Goal: Navigation & Orientation: Find specific page/section

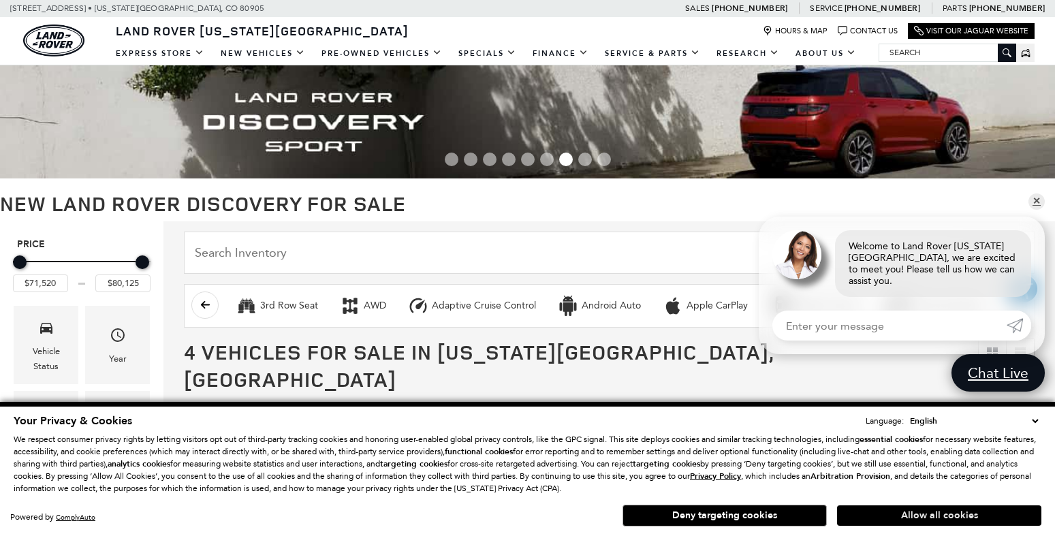
click at [866, 510] on button "Allow all cookies" at bounding box center [939, 515] width 204 height 20
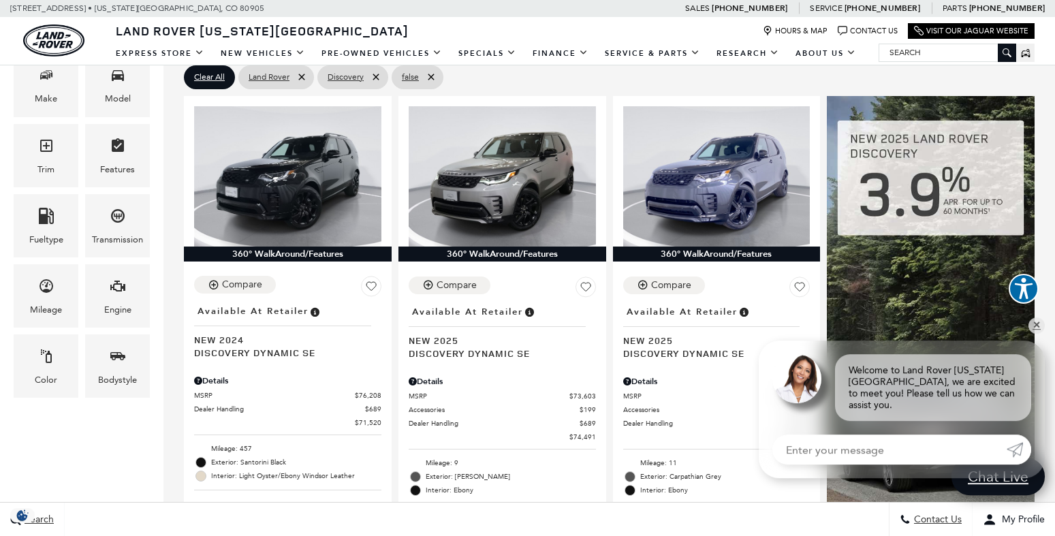
scroll to position [343, 0]
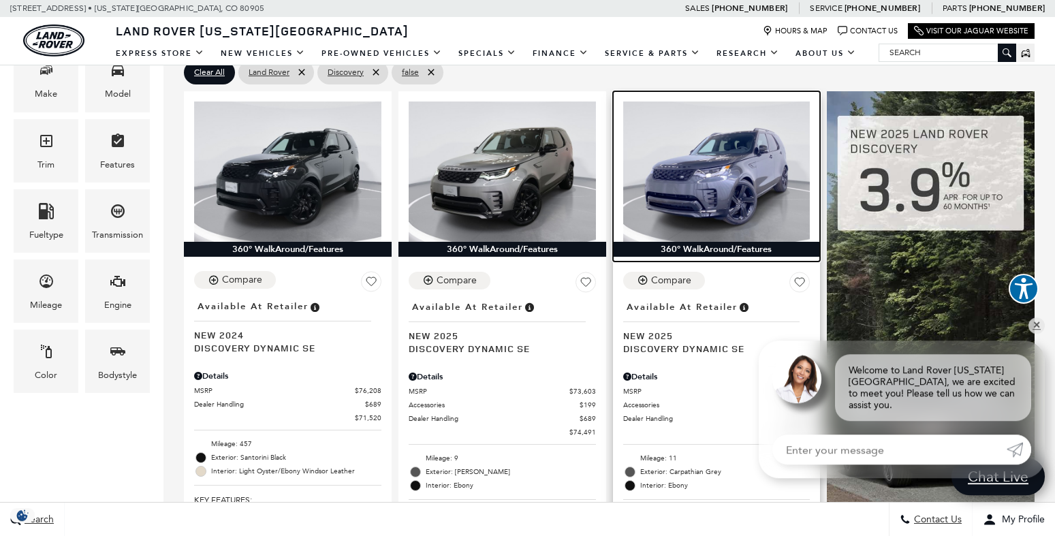
click at [716, 143] on img at bounding box center [716, 171] width 187 height 140
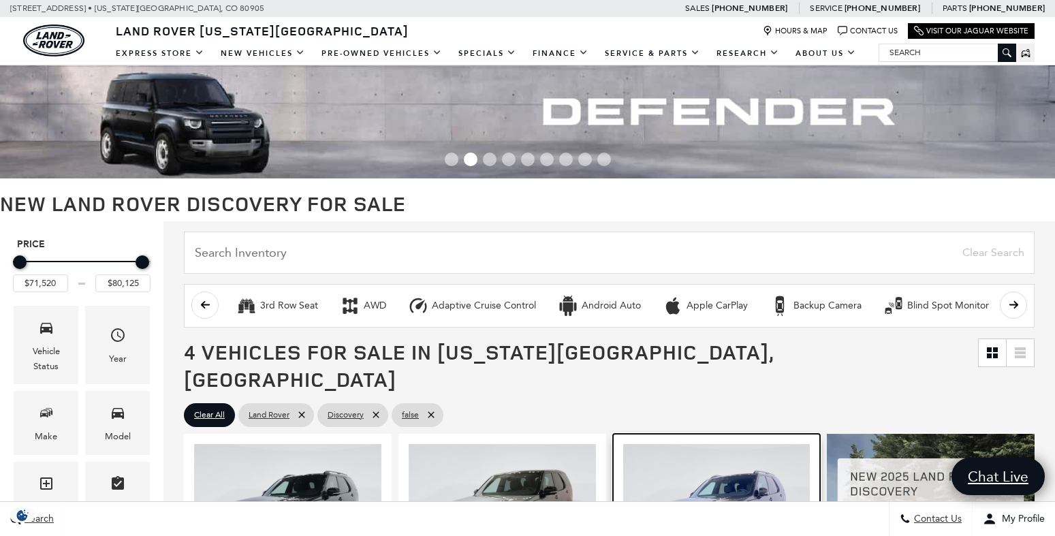
click at [713, 444] on img at bounding box center [716, 514] width 187 height 140
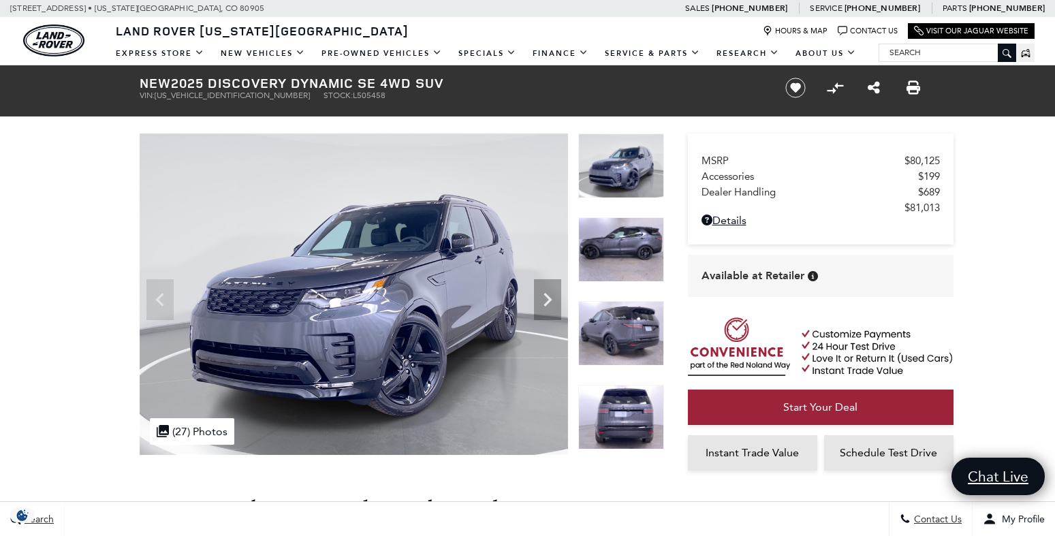
click at [620, 168] on div at bounding box center [391, 295] width 545 height 322
